Goal: Check status: Check status

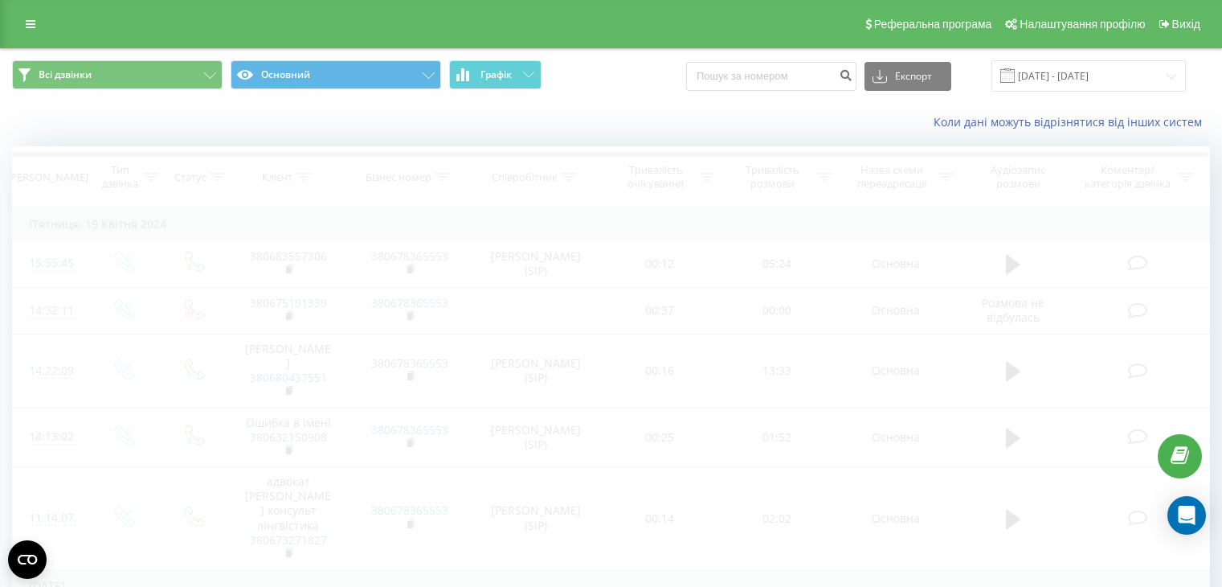
click at [1084, 80] on input "[DATE] - [DATE]" at bounding box center [1089, 75] width 194 height 31
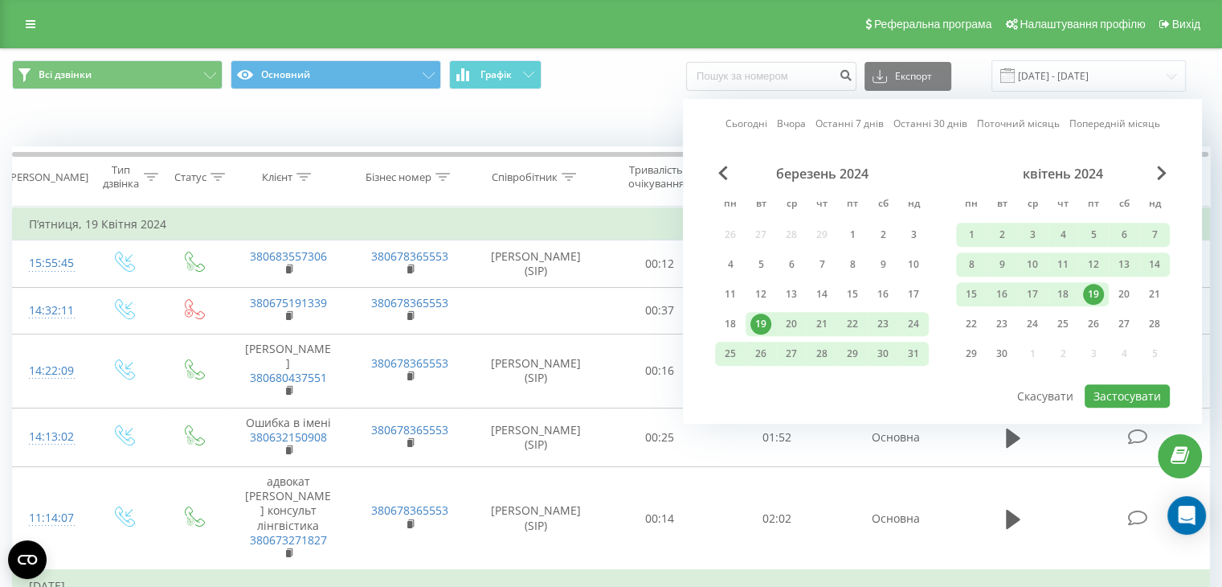
click at [1154, 169] on div "квітень 2024" at bounding box center [1063, 174] width 214 height 16
click at [1159, 169] on span "Next Month" at bounding box center [1162, 173] width 10 height 14
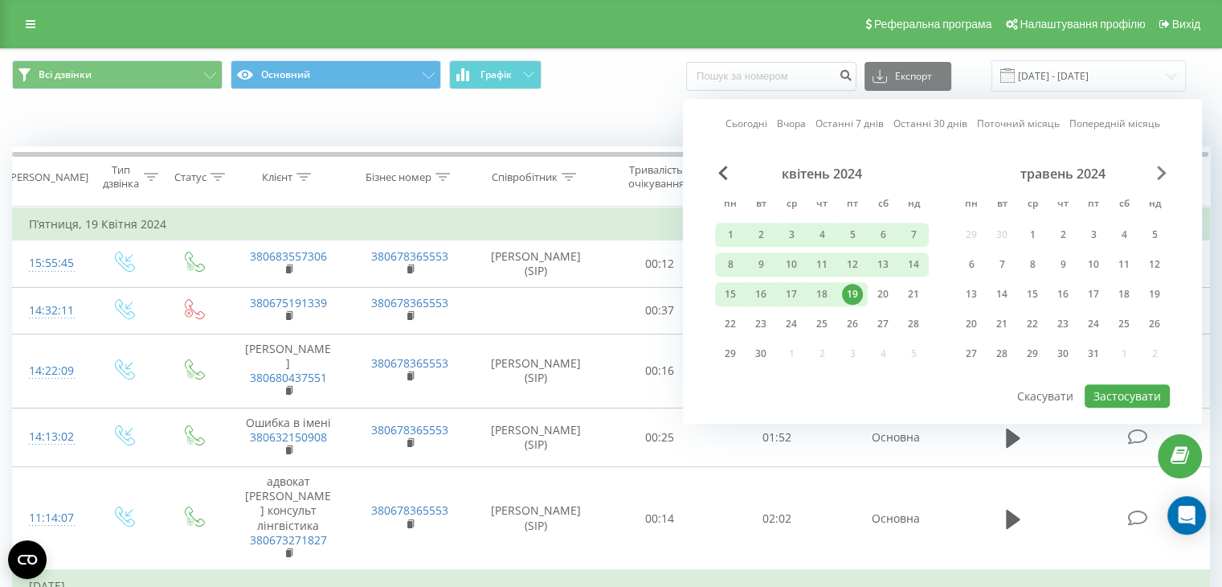
click at [1160, 169] on span "Next Month" at bounding box center [1162, 173] width 10 height 14
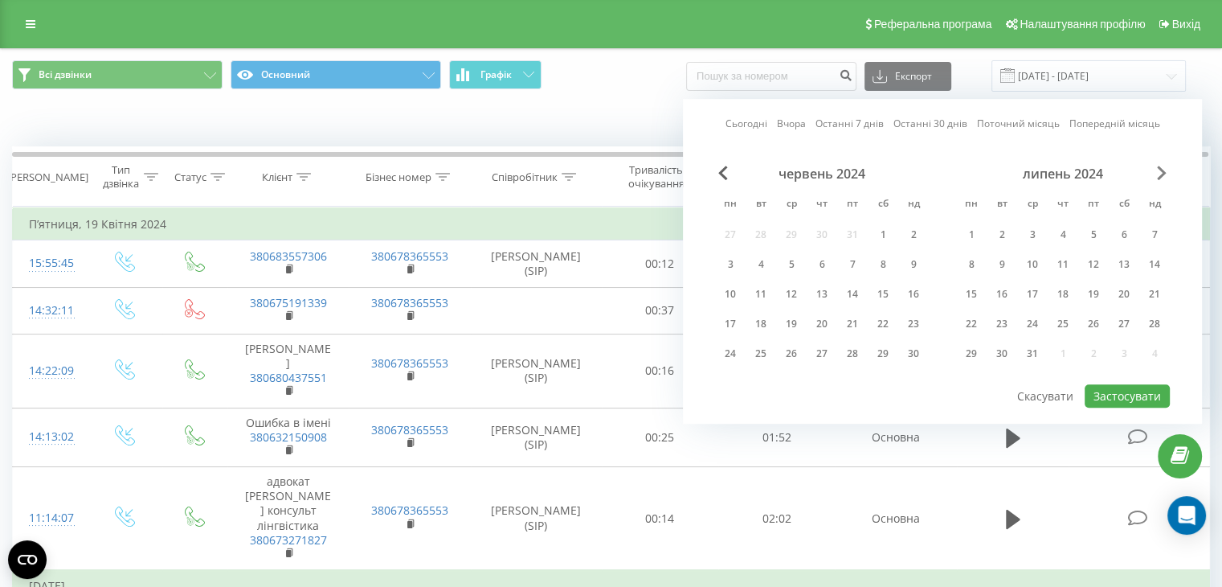
click at [1160, 169] on span "Next Month" at bounding box center [1162, 173] width 10 height 14
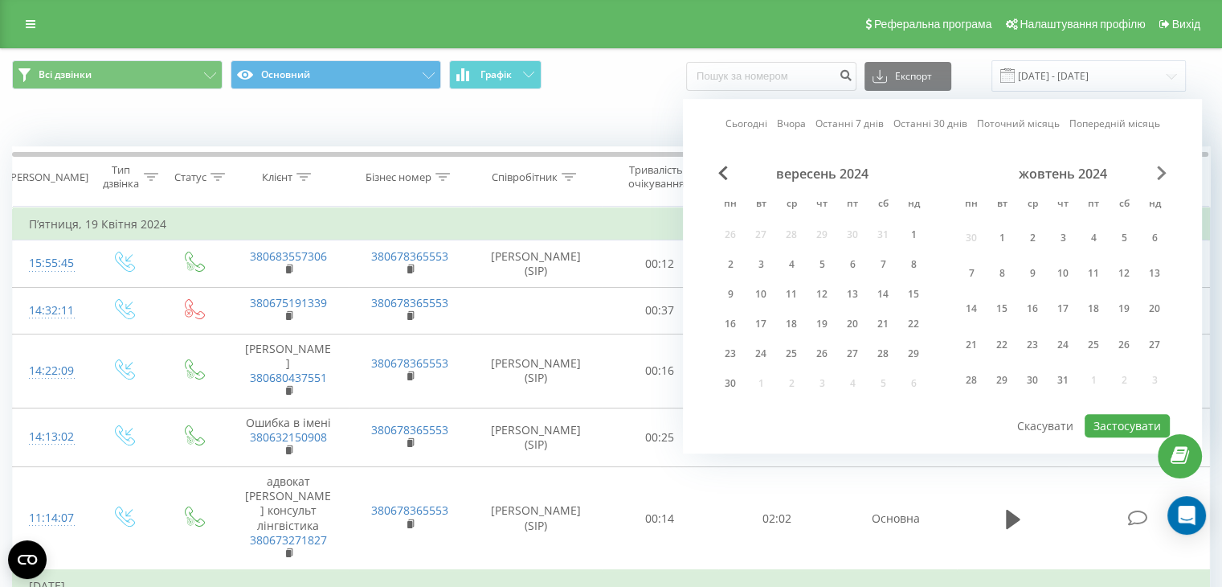
click at [1160, 169] on span "Next Month" at bounding box center [1162, 173] width 10 height 14
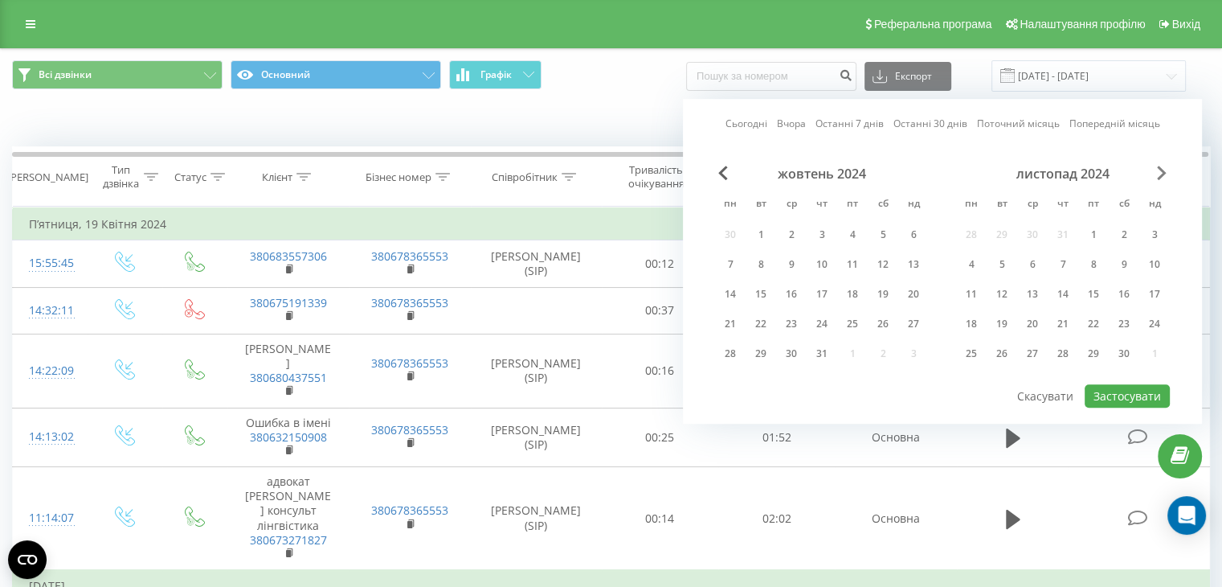
click at [1160, 169] on span "Next Month" at bounding box center [1162, 173] width 10 height 14
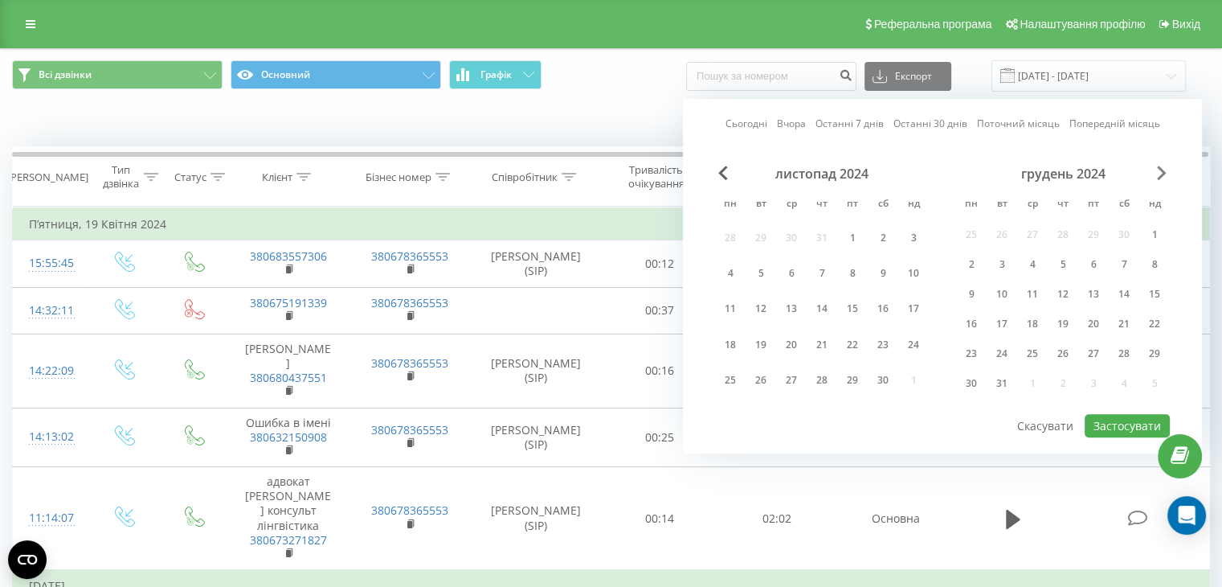
click at [1160, 169] on span "Next Month" at bounding box center [1162, 173] width 10 height 14
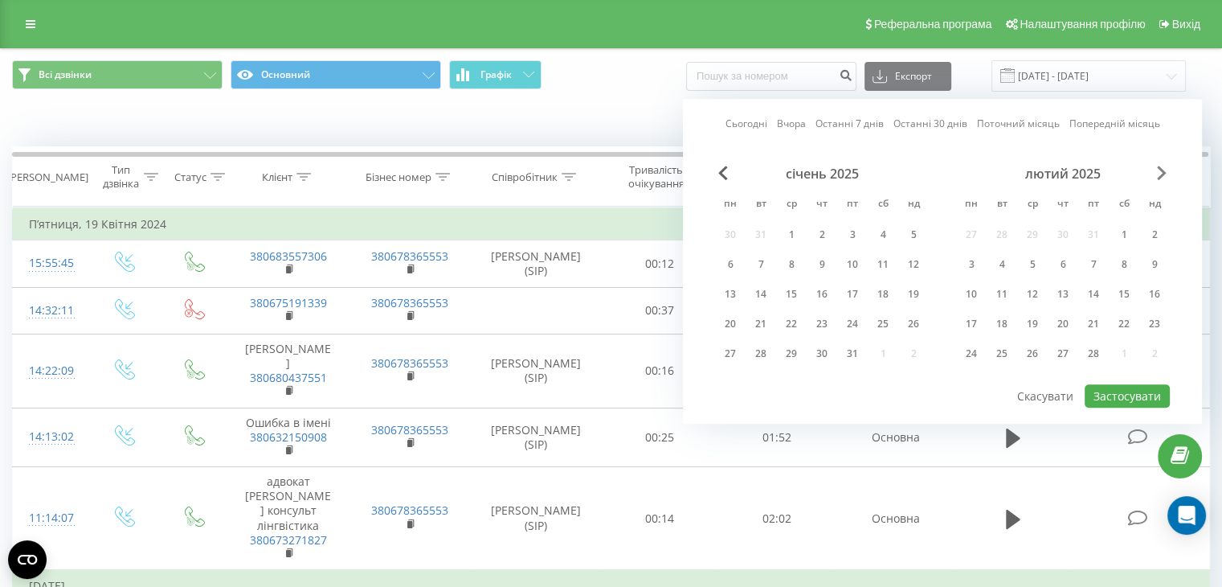
click at [1160, 169] on span "Next Month" at bounding box center [1162, 173] width 10 height 14
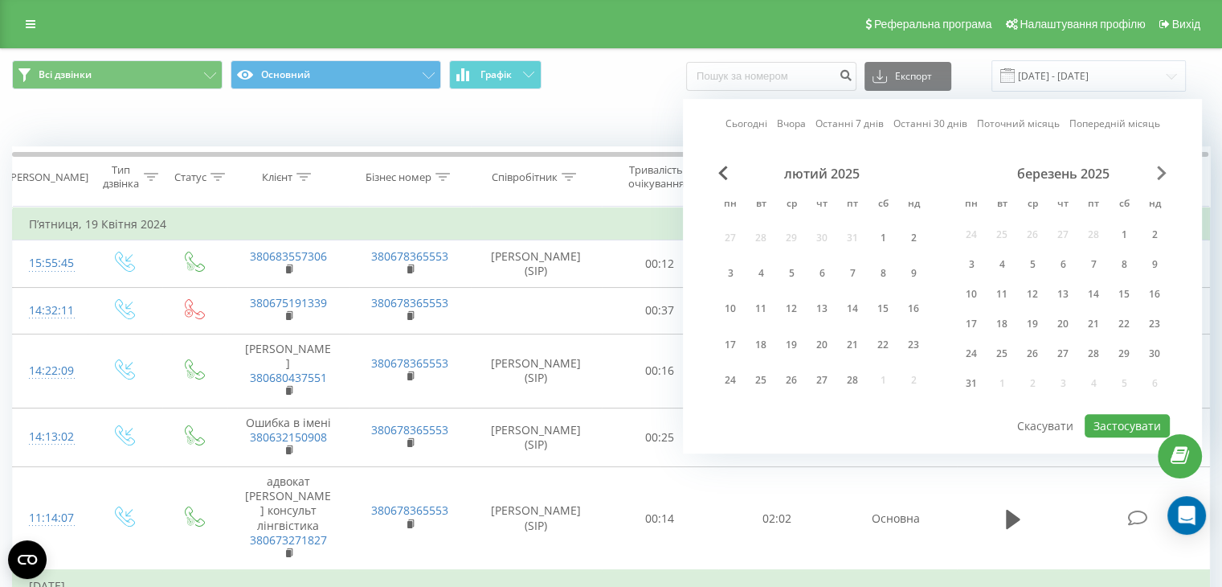
click at [1160, 169] on span "Next Month" at bounding box center [1162, 173] width 10 height 14
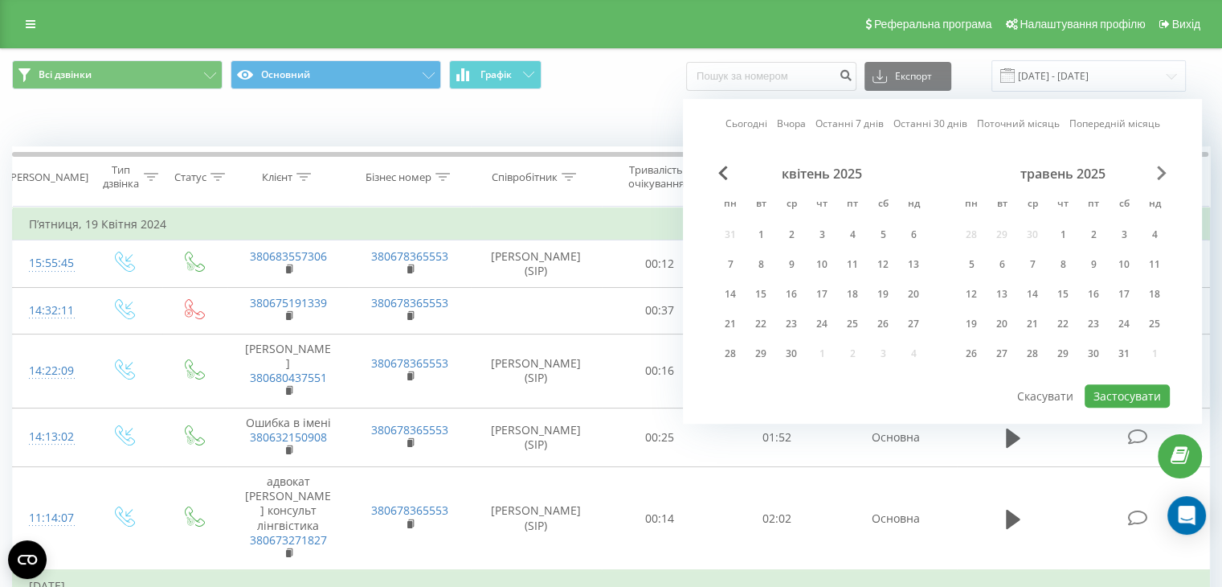
click at [1160, 169] on span "Next Month" at bounding box center [1162, 173] width 10 height 14
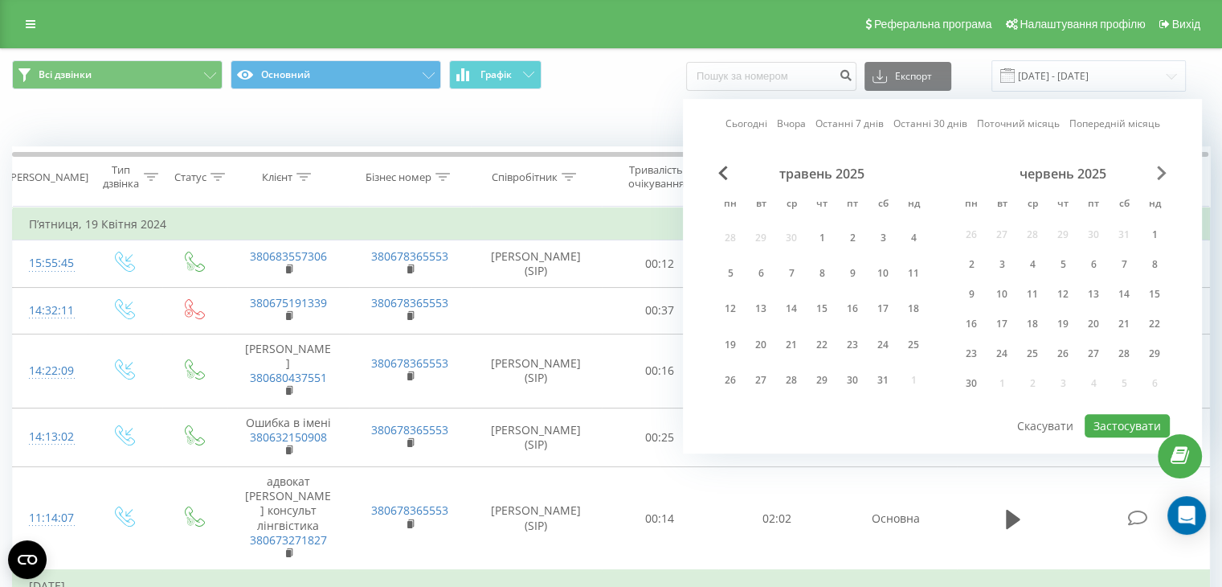
click at [1160, 169] on span "Next Month" at bounding box center [1162, 173] width 10 height 14
click at [1164, 168] on span "Next Month" at bounding box center [1162, 173] width 10 height 14
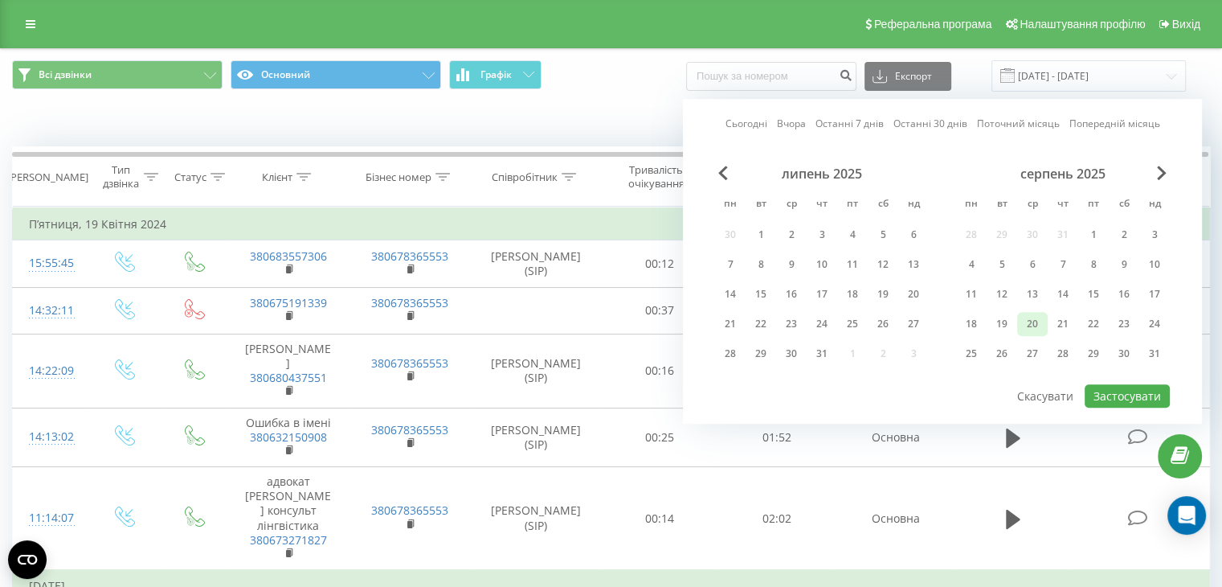
click at [1036, 322] on div "20" at bounding box center [1032, 323] width 21 height 21
click at [1119, 385] on button "Застосувати" at bounding box center [1127, 395] width 85 height 23
type input "[DATE] - [DATE]"
